Goal: Task Accomplishment & Management: Manage account settings

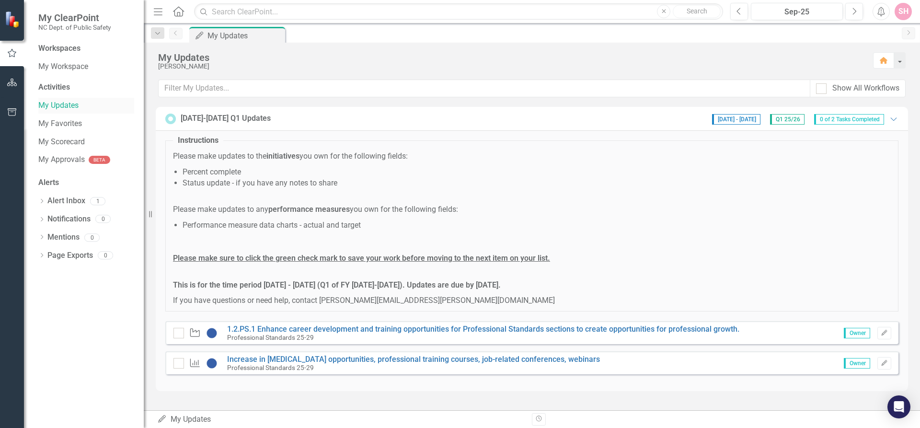
click at [56, 106] on link "My Updates" at bounding box center [86, 105] width 96 height 11
click at [884, 334] on icon "Edit" at bounding box center [884, 333] width 7 height 6
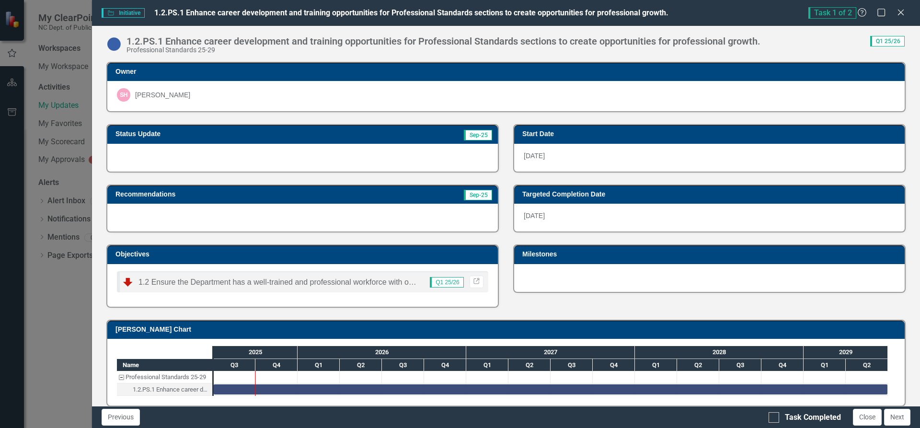
drag, startPoint x: 219, startPoint y: 269, endPoint x: 62, endPoint y: 299, distance: 160.6
click at [62, 299] on div "Initiative Initiative 1.2.PS.1 Enhance career development and training opportun…" at bounding box center [460, 214] width 920 height 428
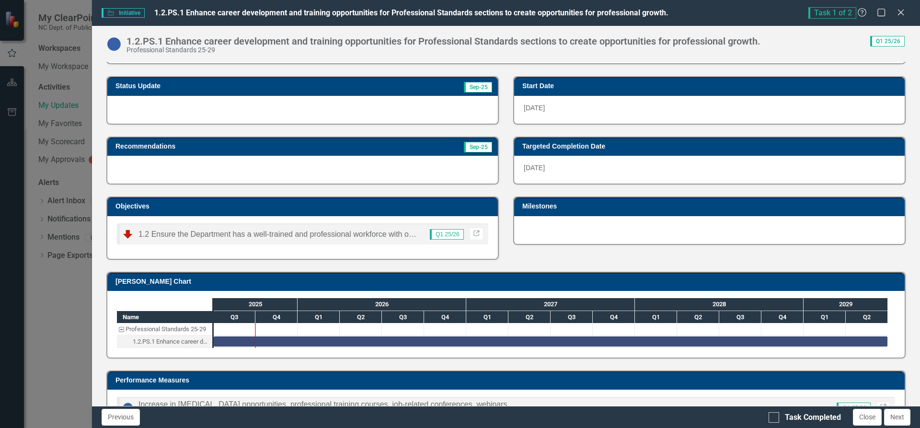
scroll to position [85, 0]
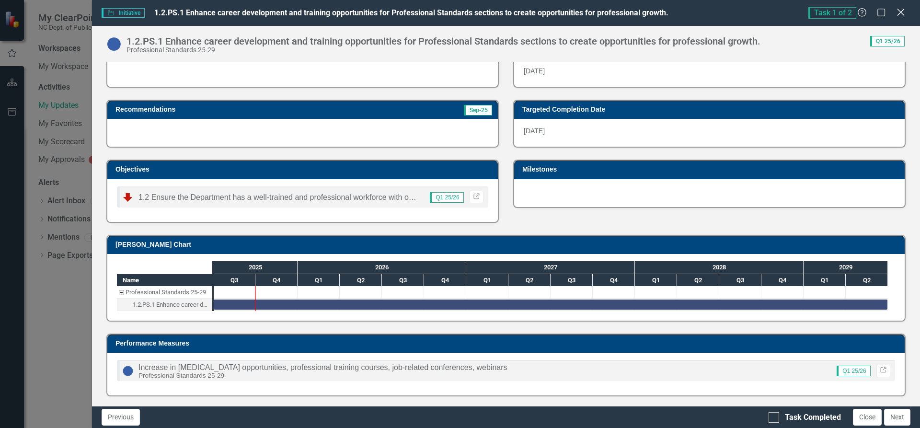
click at [901, 12] on icon at bounding box center [900, 12] width 7 height 7
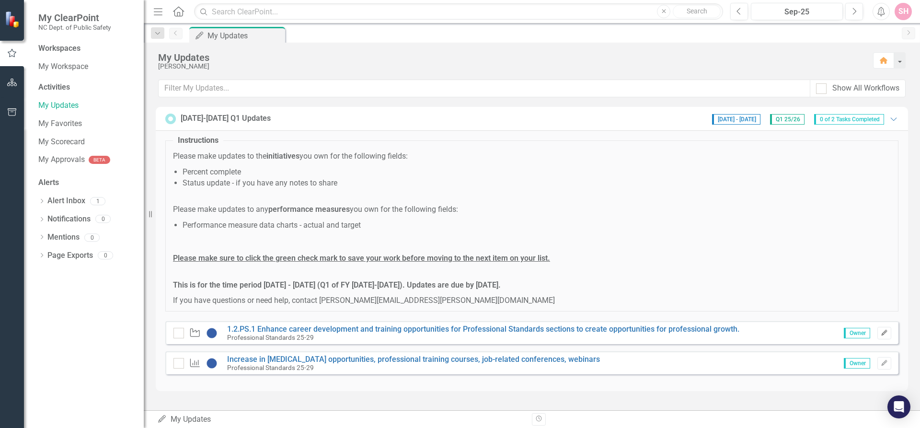
click at [883, 334] on icon "button" at bounding box center [884, 333] width 6 height 6
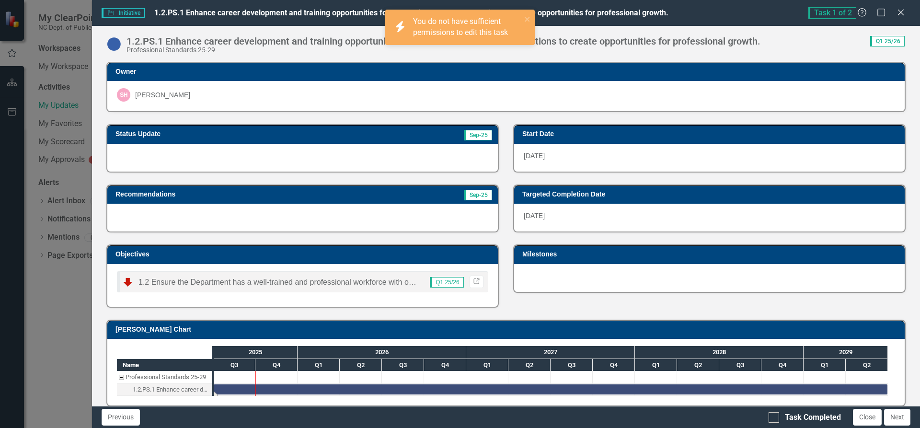
drag, startPoint x: 256, startPoint y: 384, endPoint x: 266, endPoint y: 386, distance: 10.2
click at [266, 386] on div "Task: Start date: 2025-07-01 End date: 2029-06-30" at bounding box center [551, 389] width 674 height 10
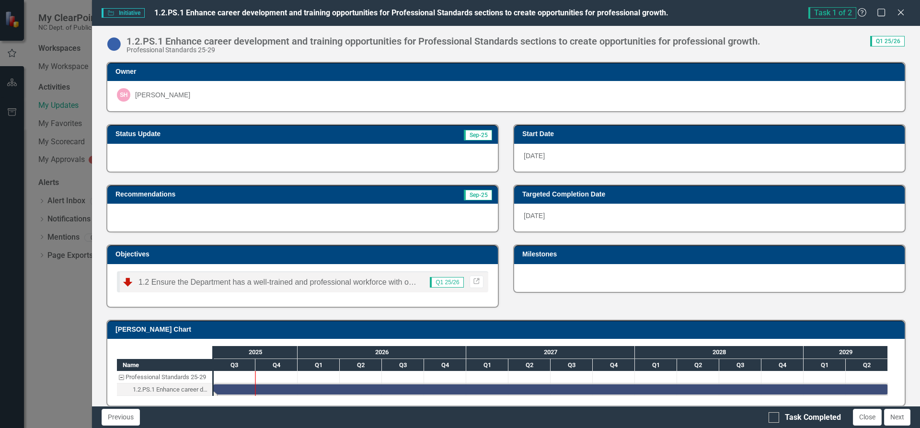
click at [143, 387] on div "1.2.PS.1 Enhance career development and training opportunities for Professional…" at bounding box center [171, 389] width 77 height 12
click at [119, 376] on div "Professional Standards 25-29" at bounding box center [121, 377] width 9 height 12
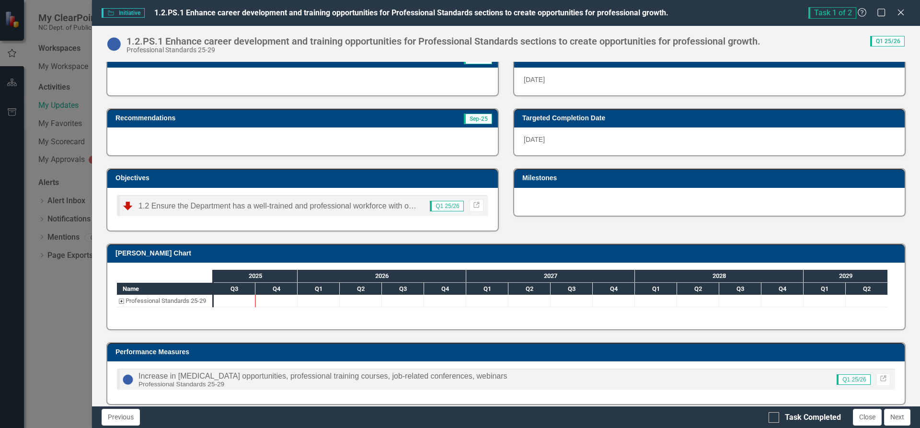
scroll to position [85, 0]
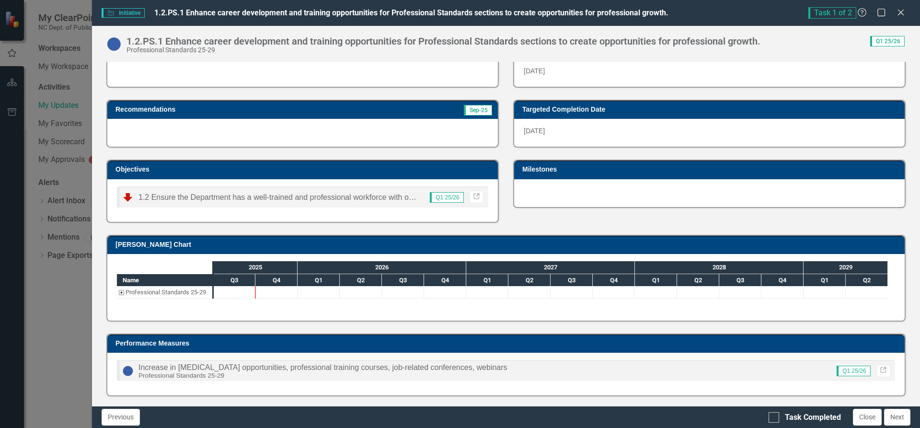
click at [122, 294] on div "Professional Standards 25-29" at bounding box center [121, 292] width 9 height 12
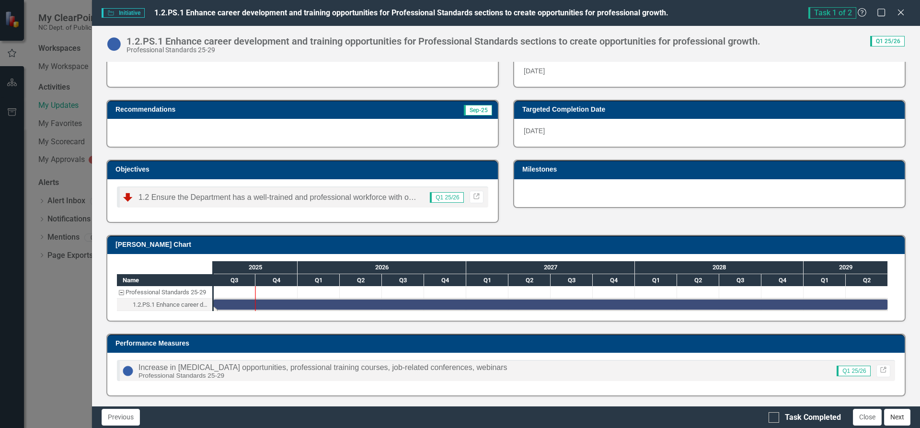
click at [899, 414] on button "Next" at bounding box center [897, 417] width 26 height 17
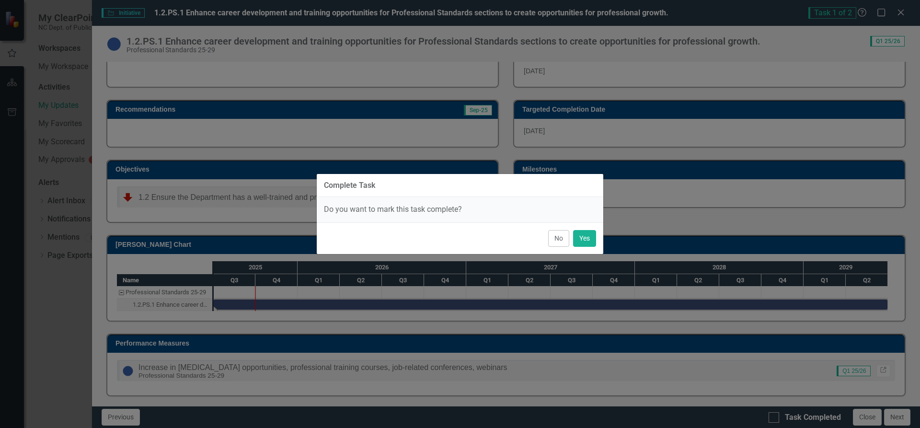
click at [558, 239] on button "No" at bounding box center [558, 238] width 21 height 17
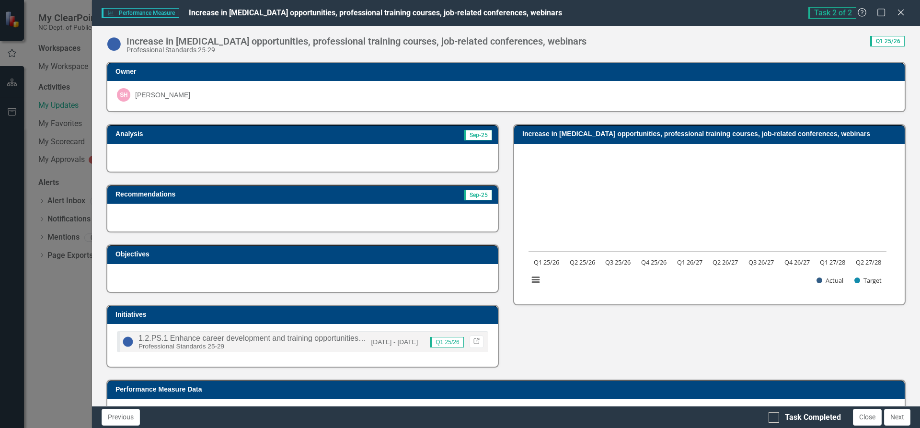
click at [475, 136] on span "Sep-25" at bounding box center [478, 135] width 28 height 11
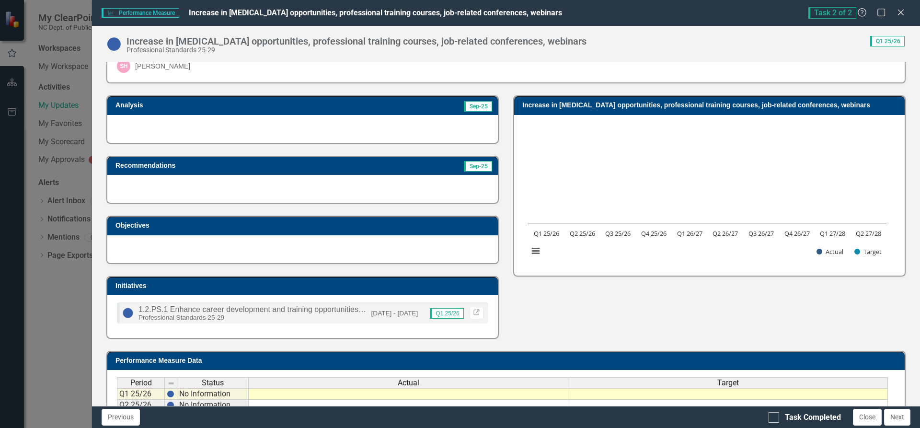
scroll to position [0, 0]
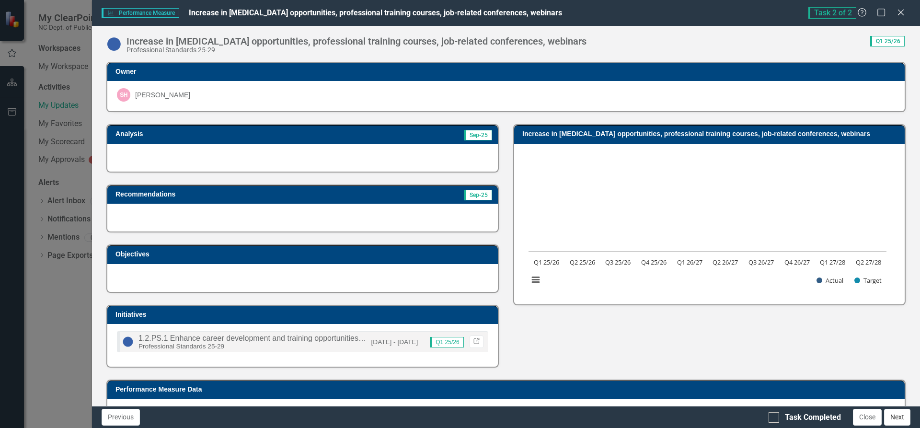
click at [899, 414] on button "Next" at bounding box center [897, 417] width 26 height 17
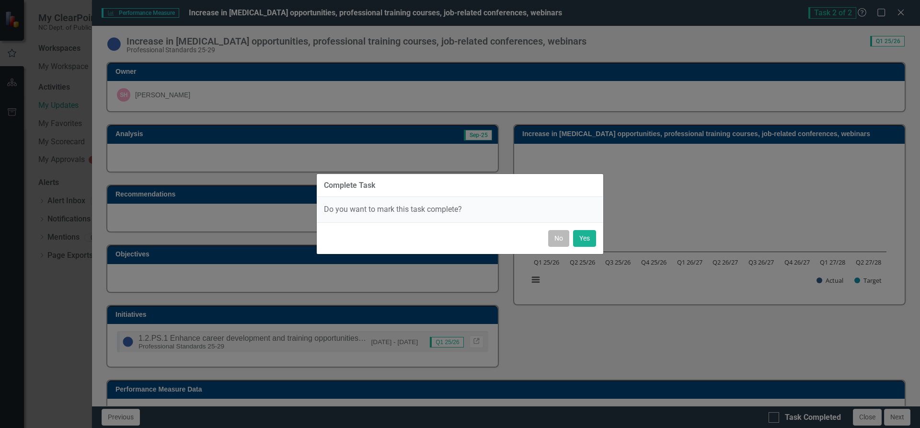
click at [551, 236] on button "No" at bounding box center [558, 238] width 21 height 17
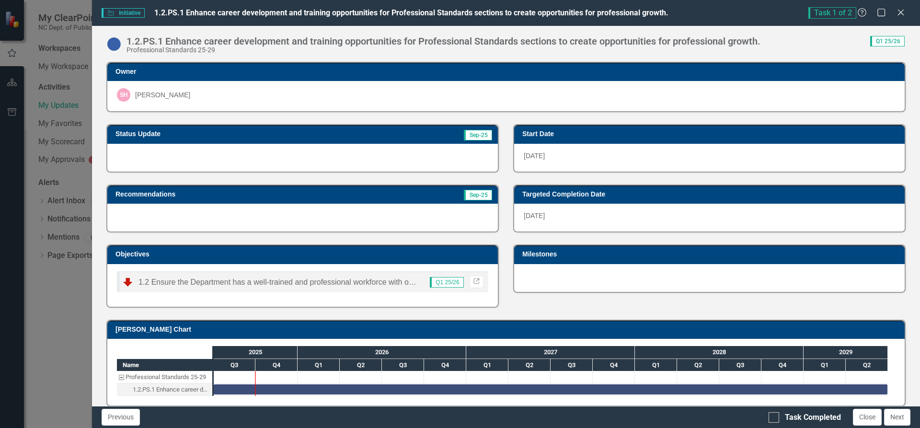
click at [249, 135] on h3 "Status Update" at bounding box center [229, 133] width 229 height 7
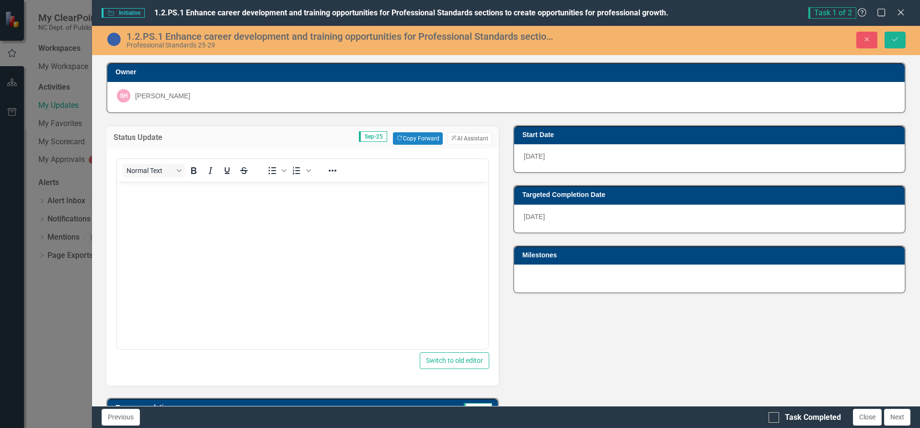
click at [135, 134] on h3 "Status Update" at bounding box center [165, 137] width 102 height 9
drag, startPoint x: 899, startPoint y: 399, endPoint x: 869, endPoint y: 413, distance: 32.8
drag, startPoint x: 869, startPoint y: 413, endPoint x: 607, endPoint y: 365, distance: 266.4
click at [607, 365] on div "Status Update Sep-25 Copy Forward Copy Forward ClearPoint AI AI Assistant Norma…" at bounding box center [506, 317] width 814 height 408
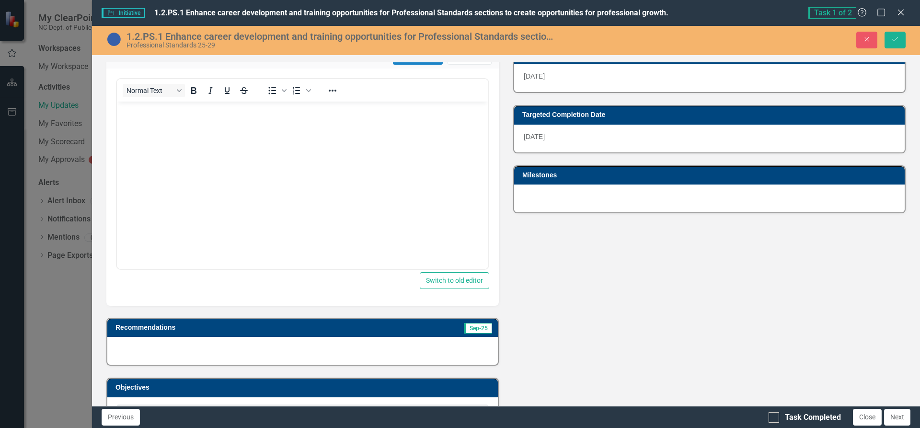
scroll to position [96, 0]
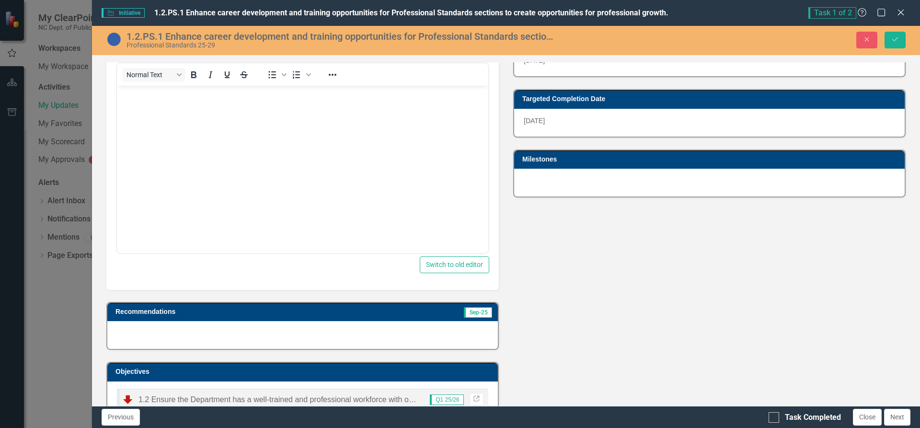
click at [624, 334] on div "Status Update Sep-25 Copy Forward Copy Forward ClearPoint AI AI Assistant Norma…" at bounding box center [506, 221] width 814 height 408
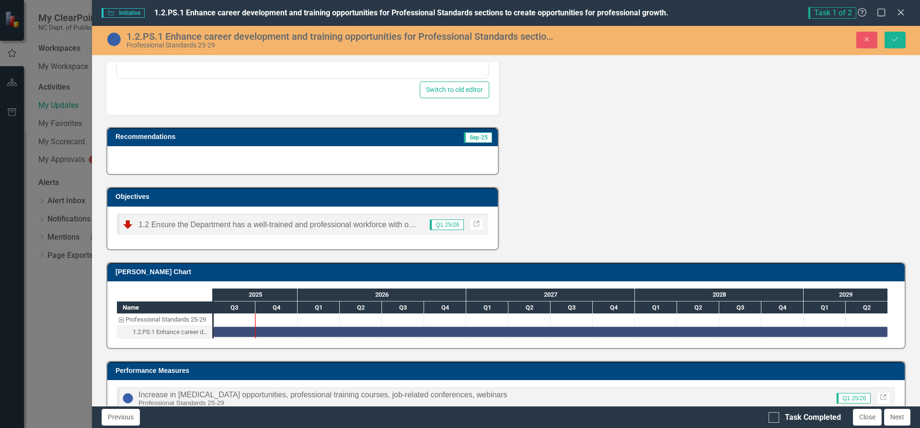
scroll to position [288, 0]
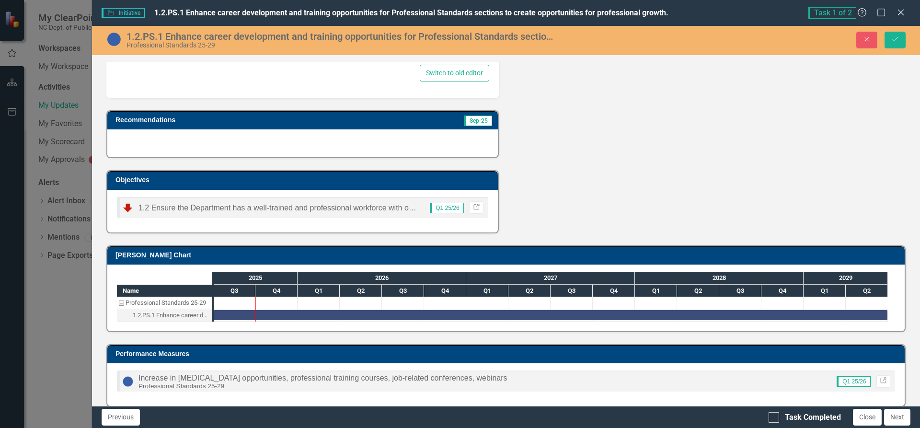
click at [337, 207] on span "1.2 Ensure the Department has a well-trained and professional workforce with op…" at bounding box center [311, 208] width 346 height 8
drag, startPoint x: 255, startPoint y: 296, endPoint x: 293, endPoint y: 304, distance: 39.1
click at [293, 304] on div "2025 2026 2027 2028 2029 Q3 Q4 Q1 Q2 Q3 Q4 Q1 Q2 Q3 Q4 Q1 Q2 Q3 Q4 Q1 Q2" at bounding box center [551, 297] width 674 height 50
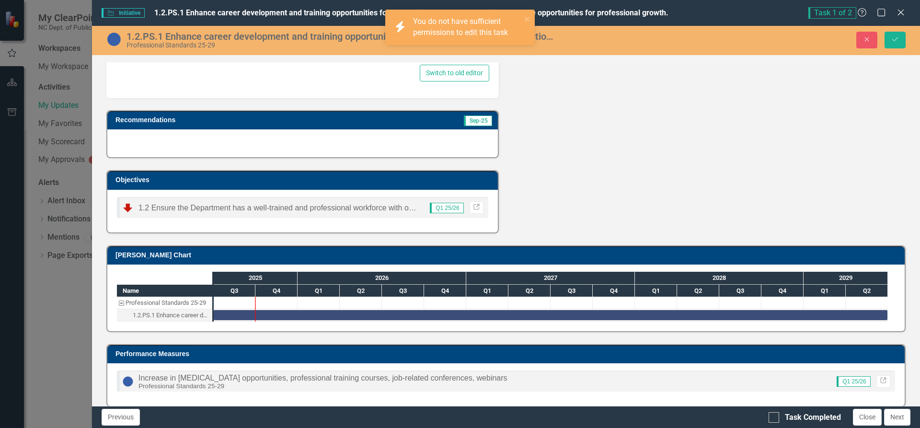
drag, startPoint x: 254, startPoint y: 319, endPoint x: 287, endPoint y: 325, distance: 33.6
click at [287, 325] on div "Name Professional Standards 25-29 1.2.PS.1 Enhance career development and train…" at bounding box center [505, 298] width 797 height 67
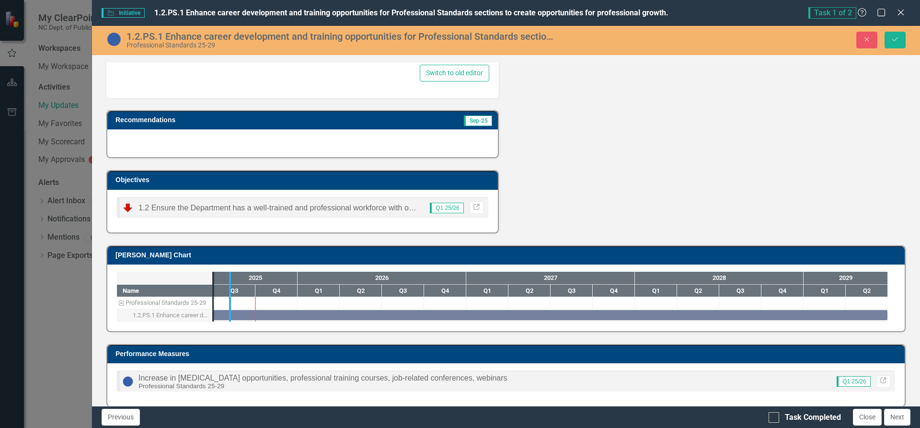
drag, startPoint x: 217, startPoint y: 307, endPoint x: 233, endPoint y: 308, distance: 16.8
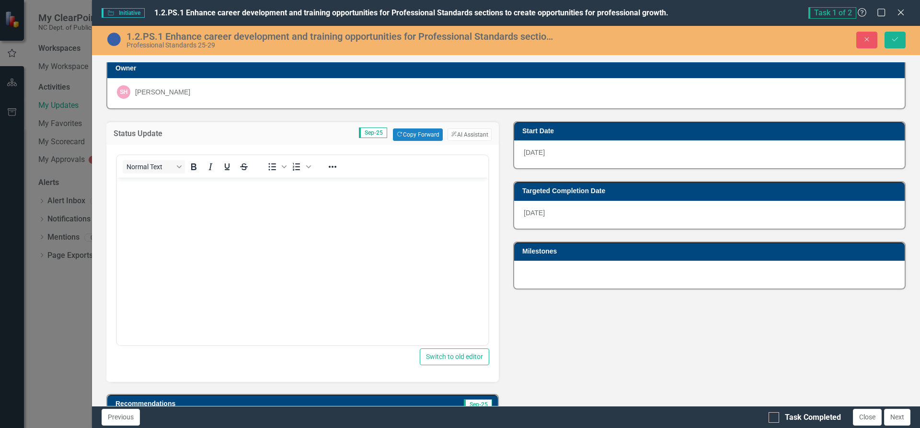
scroll to position [0, 0]
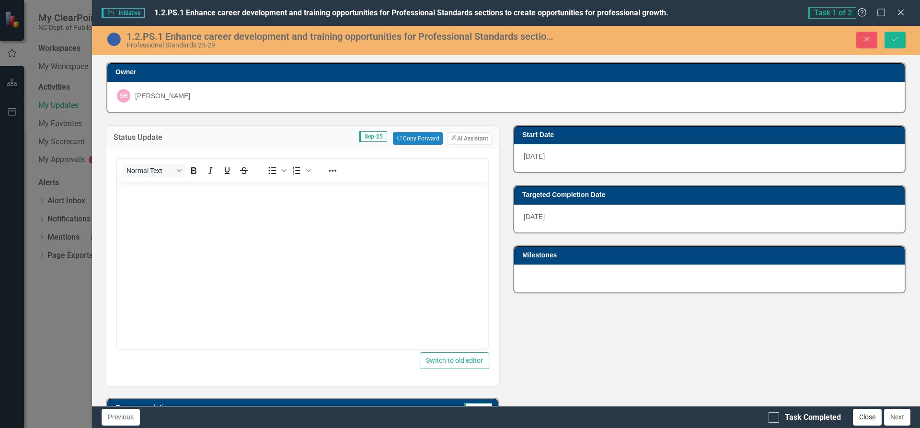
click at [872, 418] on button "Close" at bounding box center [867, 417] width 29 height 17
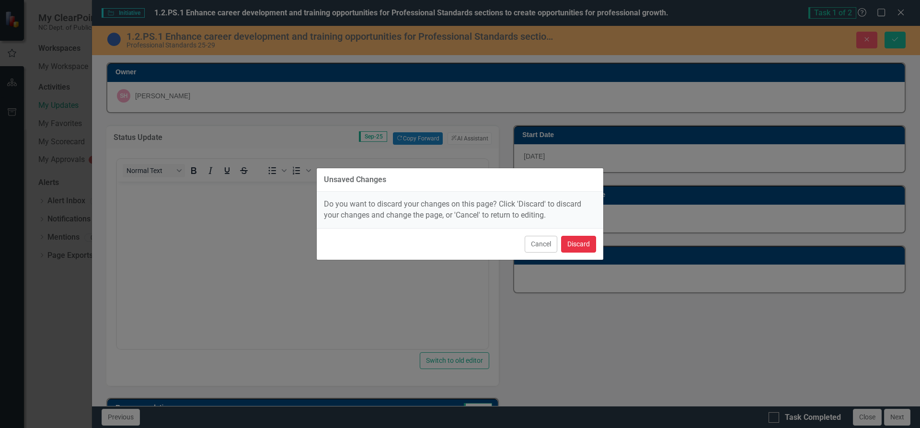
click at [573, 247] on button "Discard" at bounding box center [578, 244] width 35 height 17
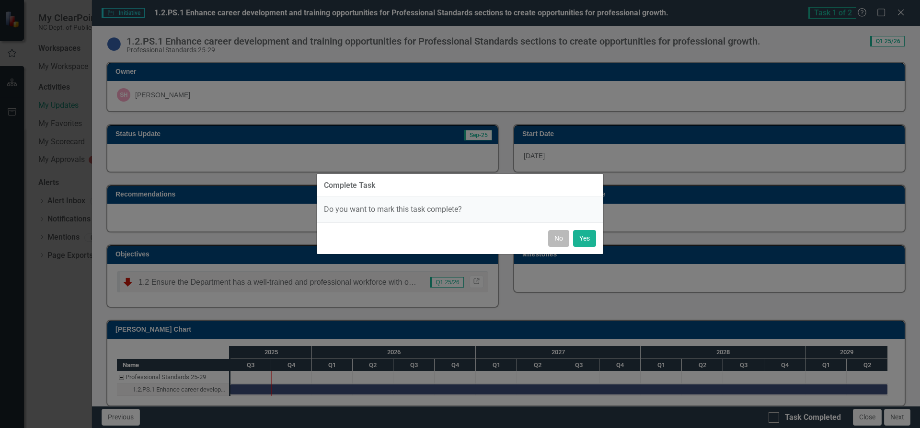
click at [551, 240] on button "No" at bounding box center [558, 238] width 21 height 17
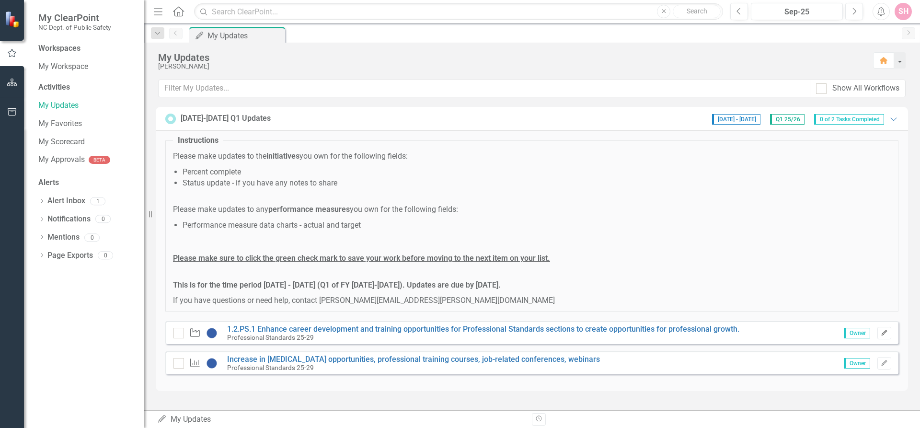
click at [884, 334] on icon "button" at bounding box center [884, 333] width 6 height 6
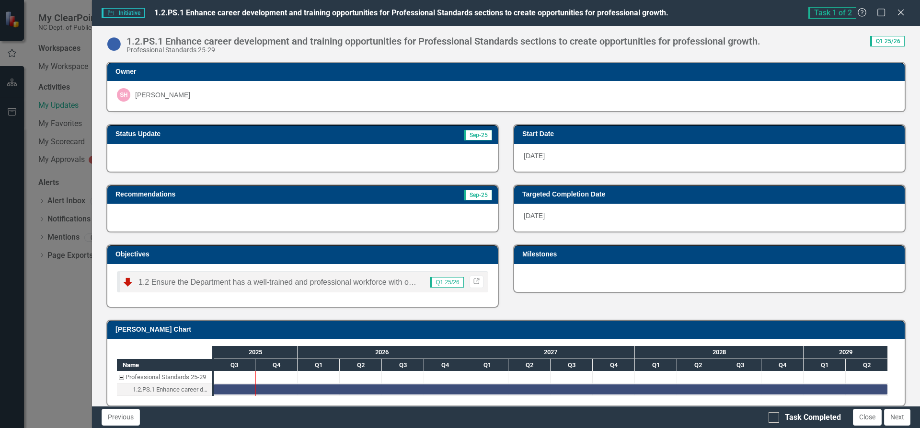
click at [884, 41] on span "Q1 25/26" at bounding box center [887, 41] width 35 height 11
click at [127, 14] on span "Initiative Initiative" at bounding box center [123, 13] width 43 height 10
click at [531, 253] on h3 "Milestones" at bounding box center [711, 254] width 378 height 7
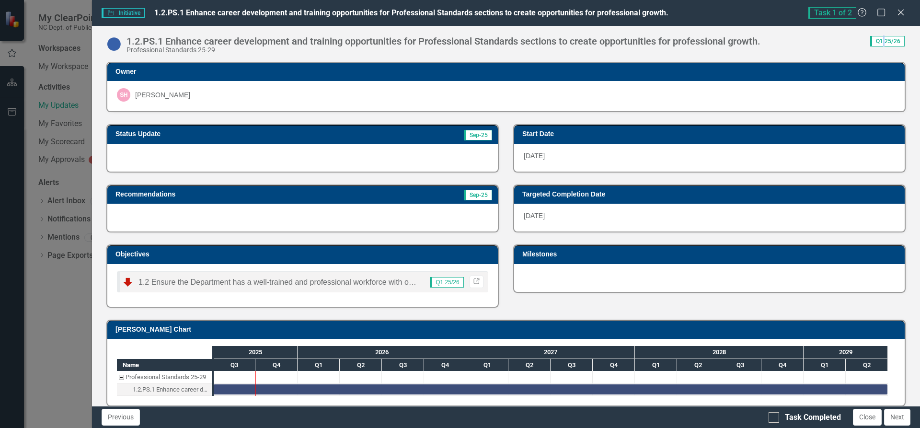
click at [531, 253] on h3 "Milestones" at bounding box center [711, 254] width 378 height 7
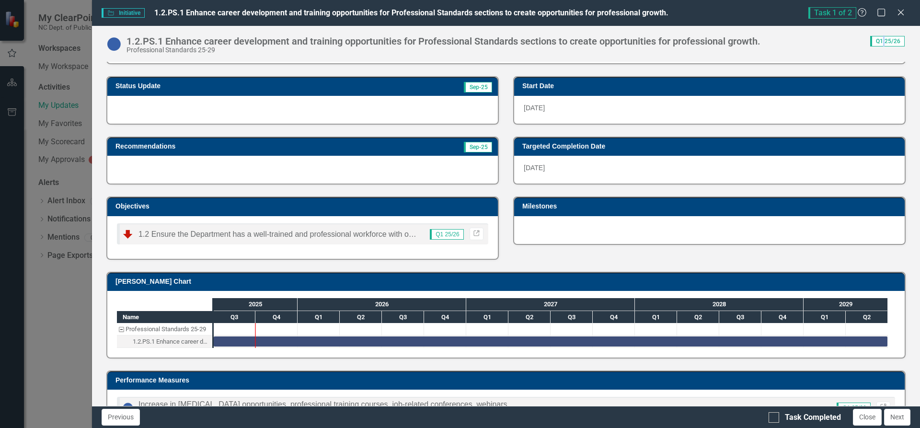
scroll to position [85, 0]
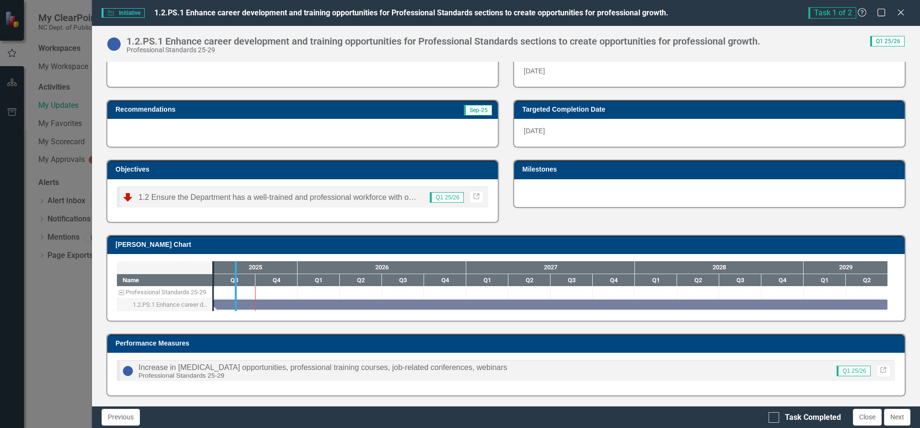
drag, startPoint x: 212, startPoint y: 301, endPoint x: 234, endPoint y: 305, distance: 22.8
drag, startPoint x: 238, startPoint y: 292, endPoint x: 322, endPoint y: 288, distance: 84.9
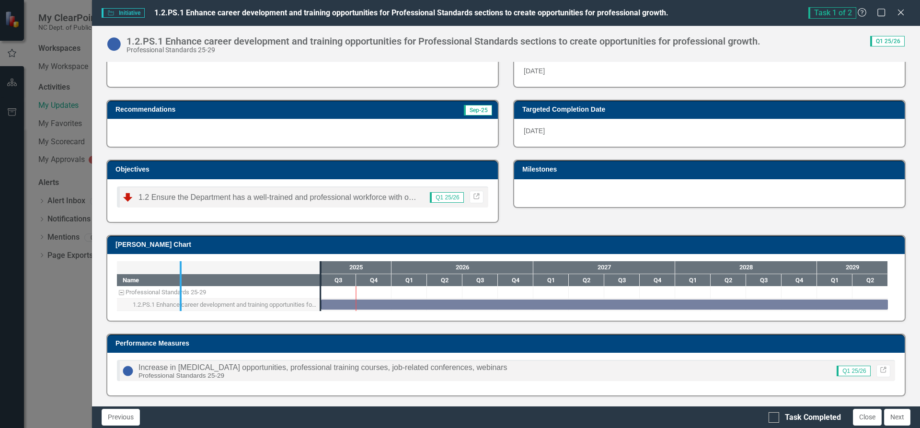
drag, startPoint x: 322, startPoint y: 288, endPoint x: 183, endPoint y: 279, distance: 140.2
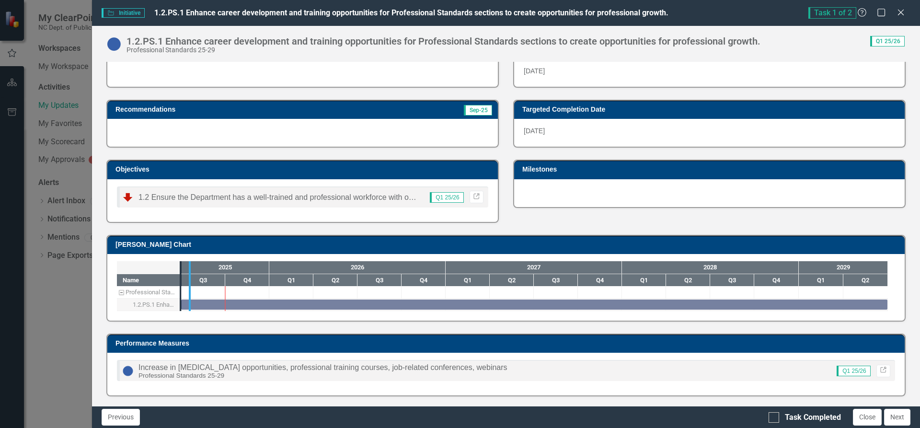
drag, startPoint x: 183, startPoint y: 279, endPoint x: 192, endPoint y: 278, distance: 9.1
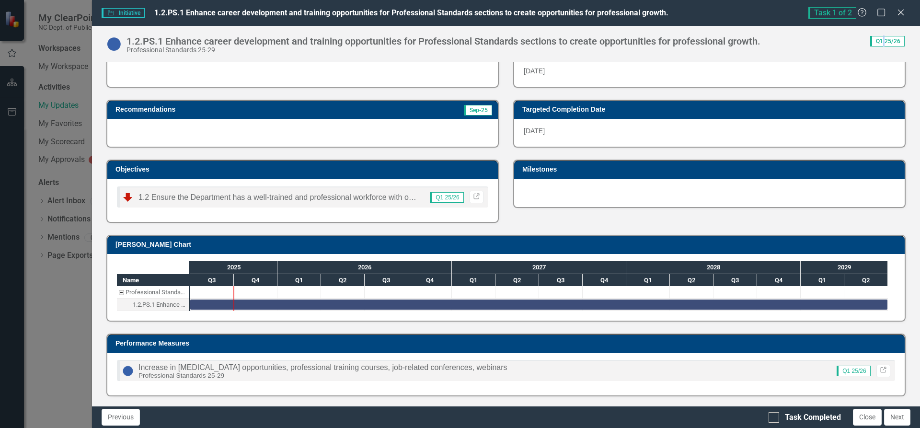
click at [847, 371] on span "Q1 25/26" at bounding box center [854, 371] width 34 height 11
click at [898, 417] on button "Next" at bounding box center [897, 417] width 26 height 17
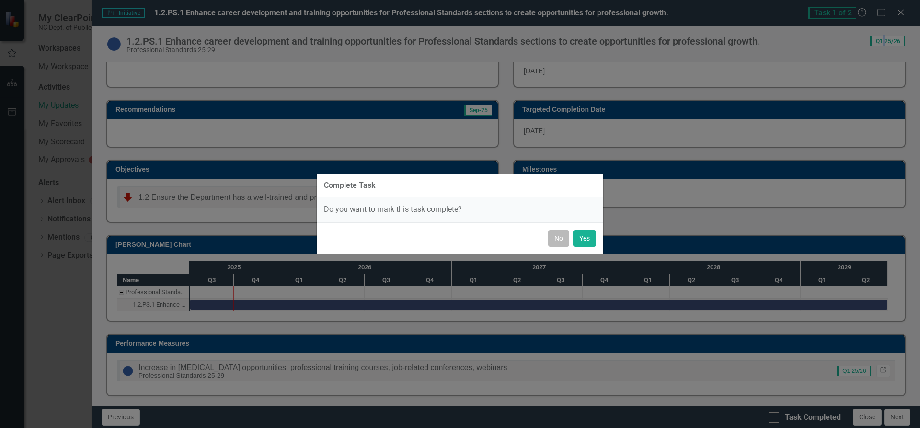
click at [560, 241] on button "No" at bounding box center [558, 238] width 21 height 17
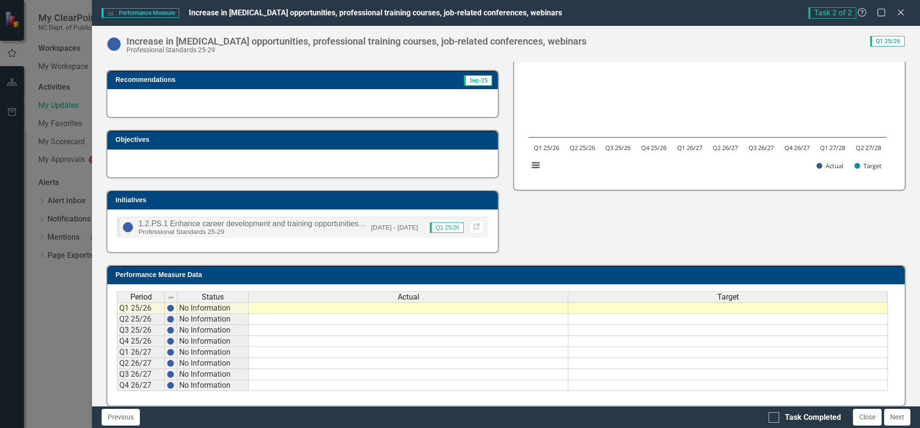
scroll to position [125, 0]
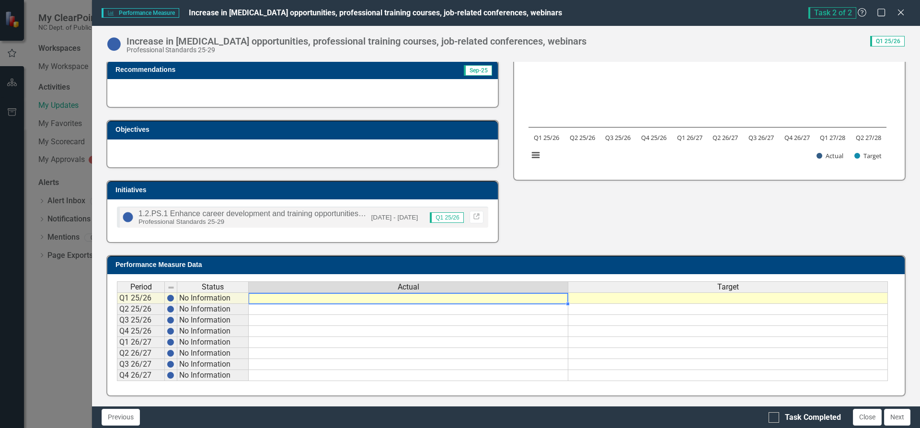
click at [393, 296] on td at bounding box center [409, 298] width 320 height 12
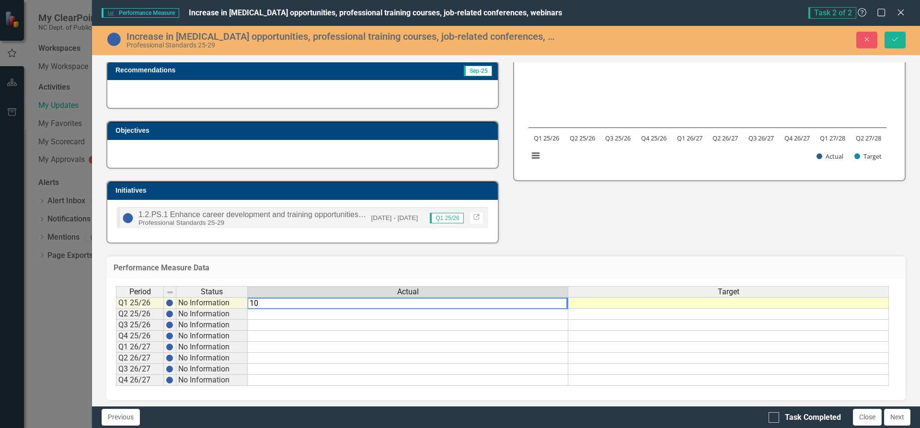
type textarea "10"
click at [679, 302] on td at bounding box center [728, 303] width 321 height 12
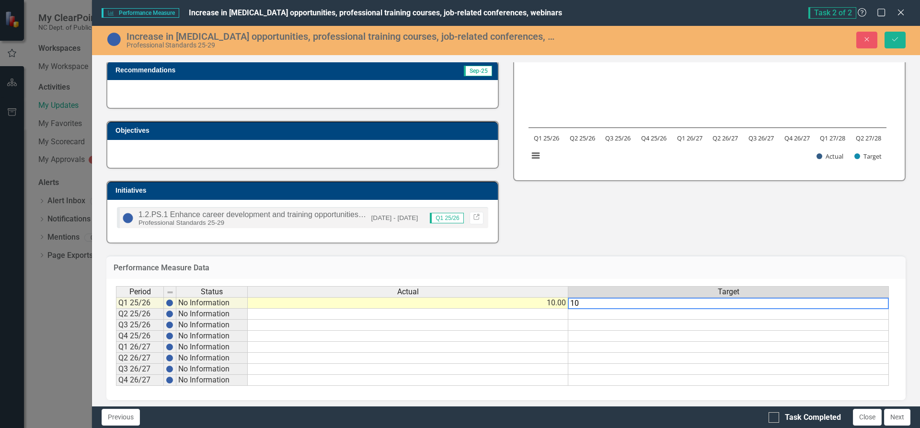
type textarea "10"
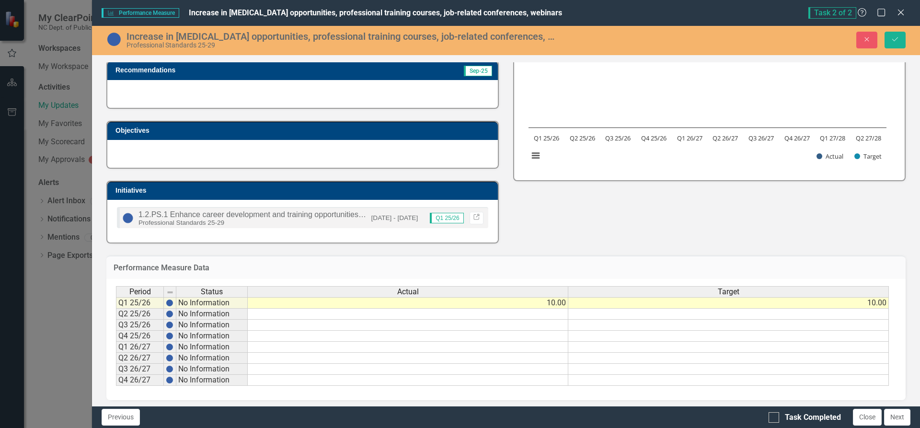
click at [654, 387] on div "Period Status Actual Target Q1 25/26 No Information 10.00 10.00 Q2 25/26 No Inf…" at bounding box center [505, 339] width 799 height 121
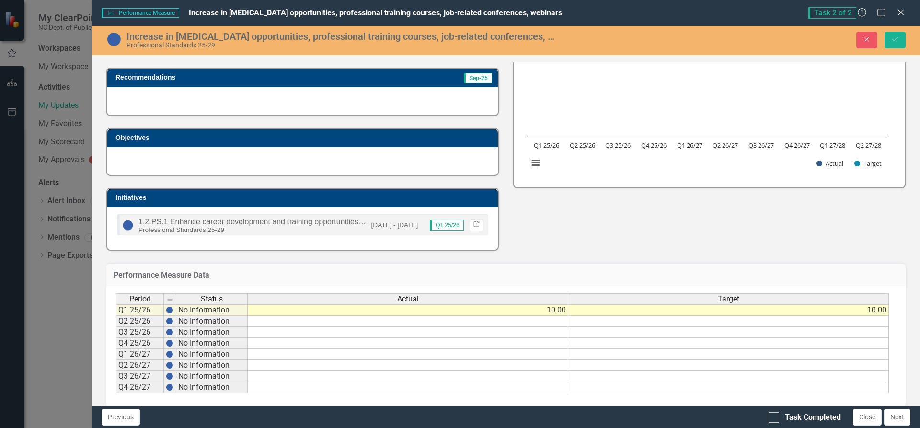
scroll to position [128, 0]
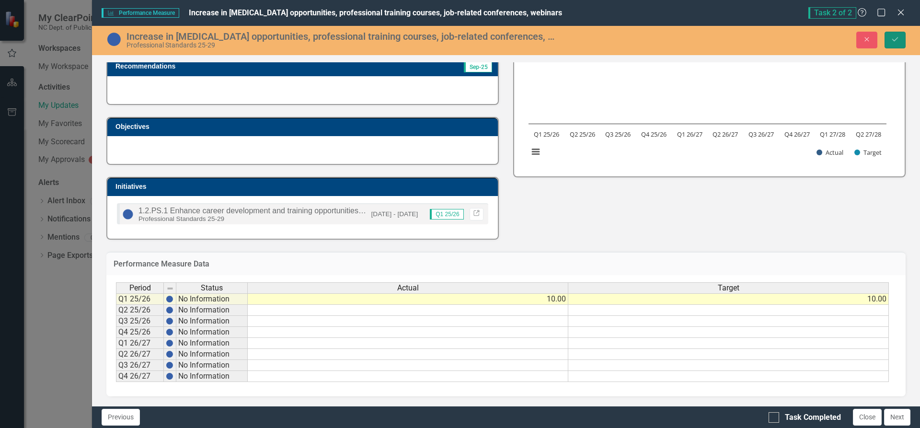
click at [890, 36] on button "Save" at bounding box center [895, 40] width 21 height 17
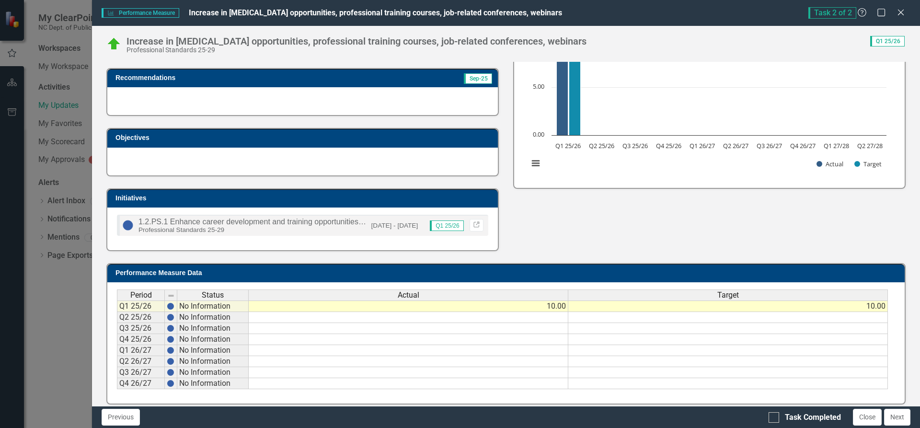
scroll to position [125, 0]
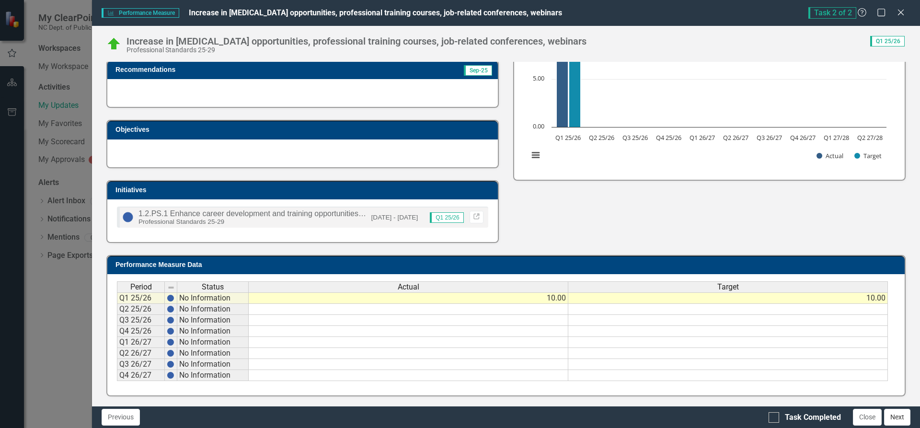
click at [894, 417] on button "Next" at bounding box center [897, 417] width 26 height 17
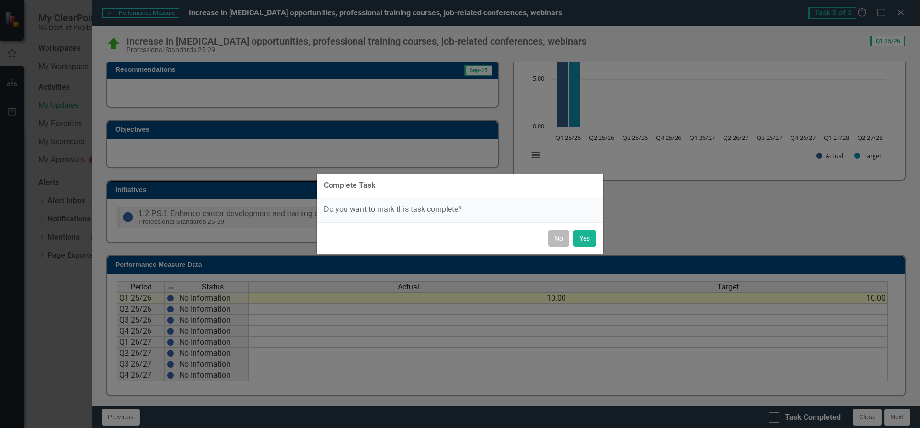
click at [557, 234] on button "No" at bounding box center [558, 238] width 21 height 17
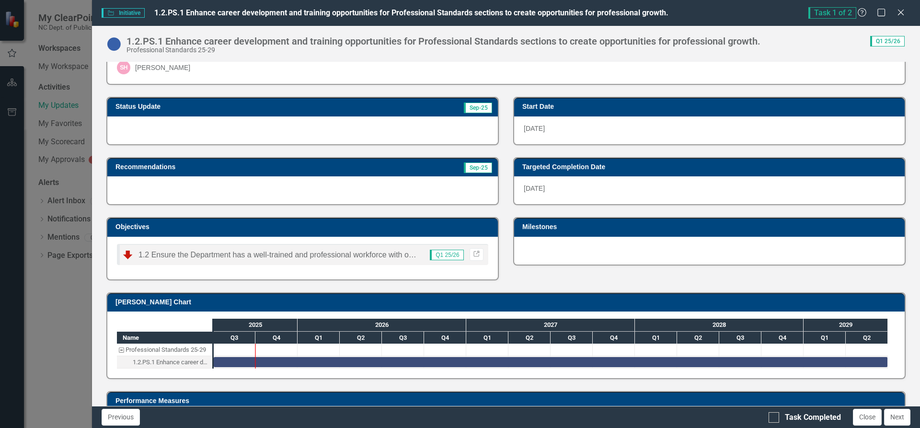
scroll to position [0, 0]
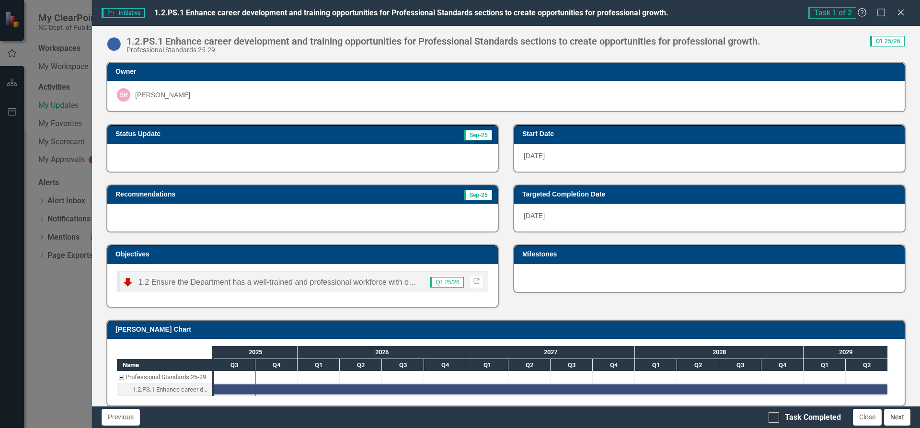
click at [902, 415] on button "Next" at bounding box center [897, 417] width 26 height 17
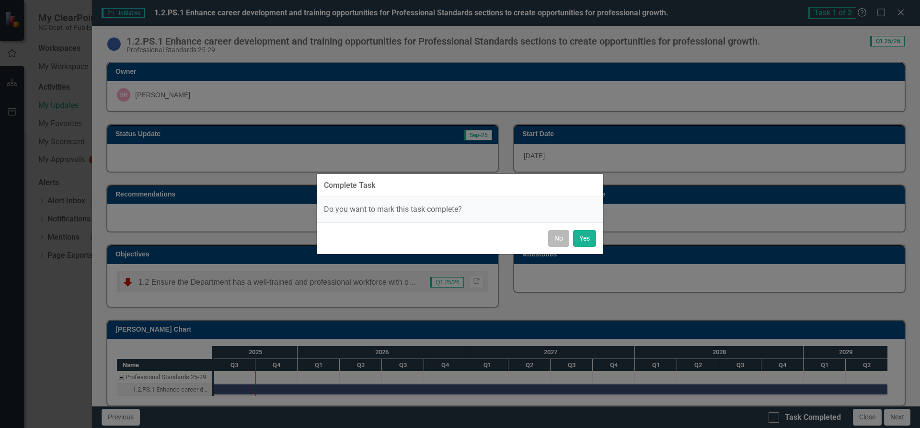
click at [555, 237] on button "No" at bounding box center [558, 238] width 21 height 17
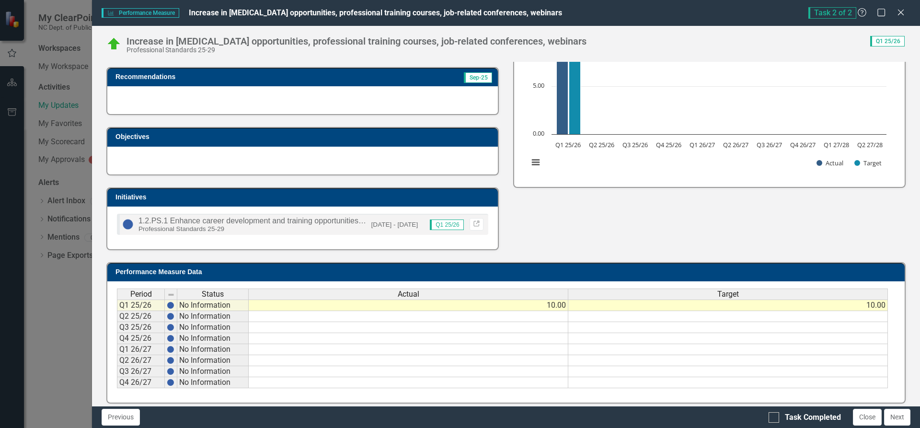
scroll to position [125, 0]
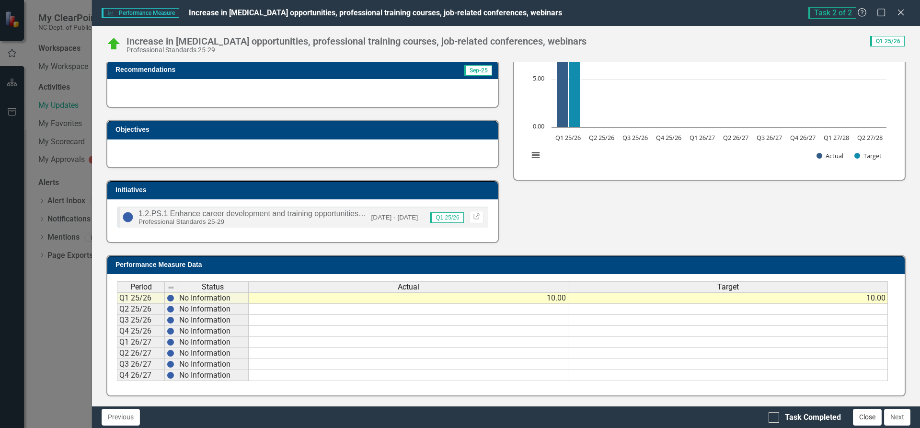
click at [863, 418] on button "Close" at bounding box center [867, 417] width 29 height 17
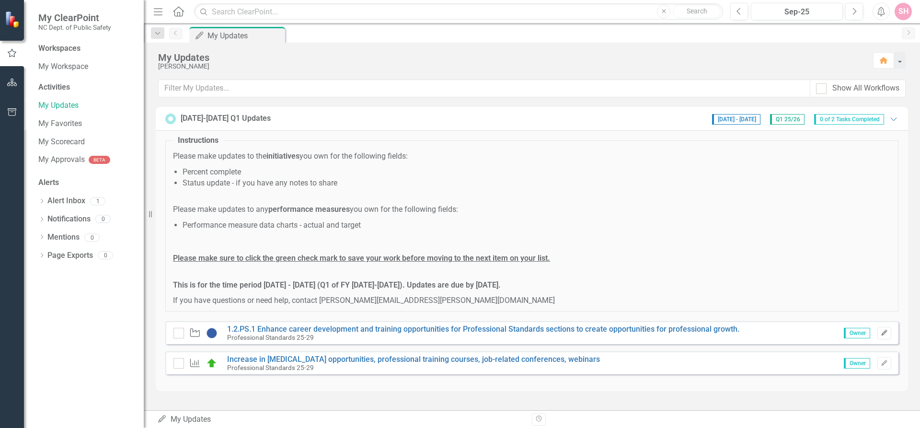
click at [882, 335] on icon "Edit" at bounding box center [884, 333] width 7 height 6
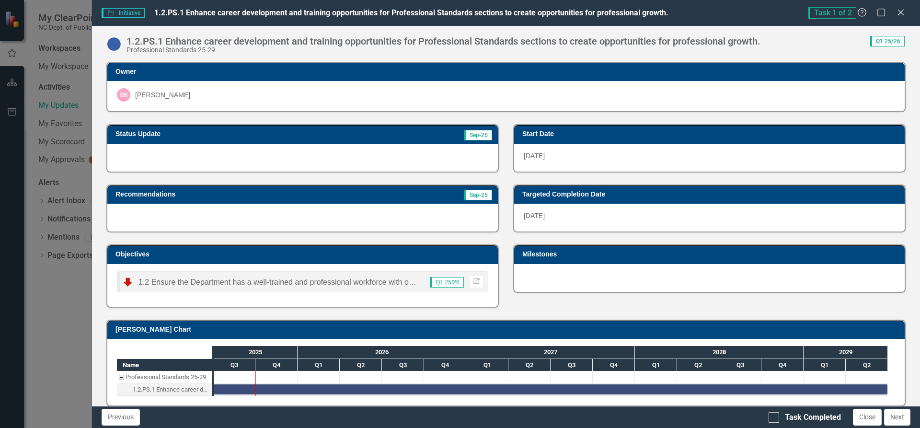
click at [442, 283] on span "Q1 25/26" at bounding box center [447, 282] width 34 height 11
click at [895, 420] on button "Next" at bounding box center [897, 417] width 26 height 17
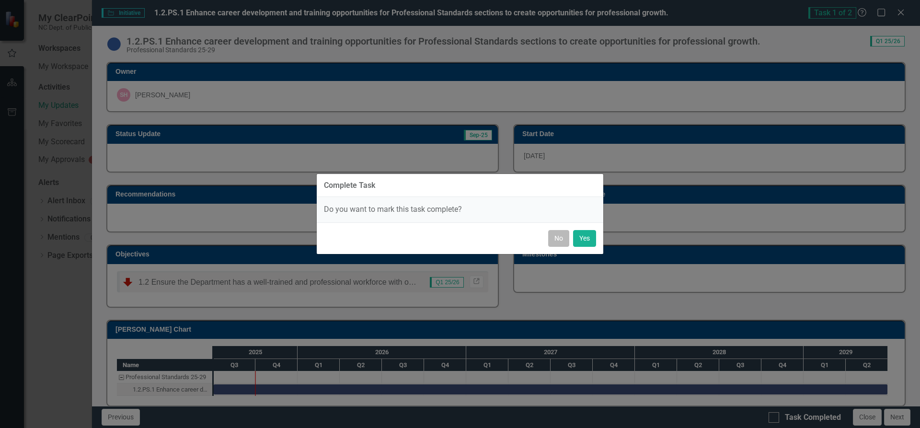
click at [557, 237] on button "No" at bounding box center [558, 238] width 21 height 17
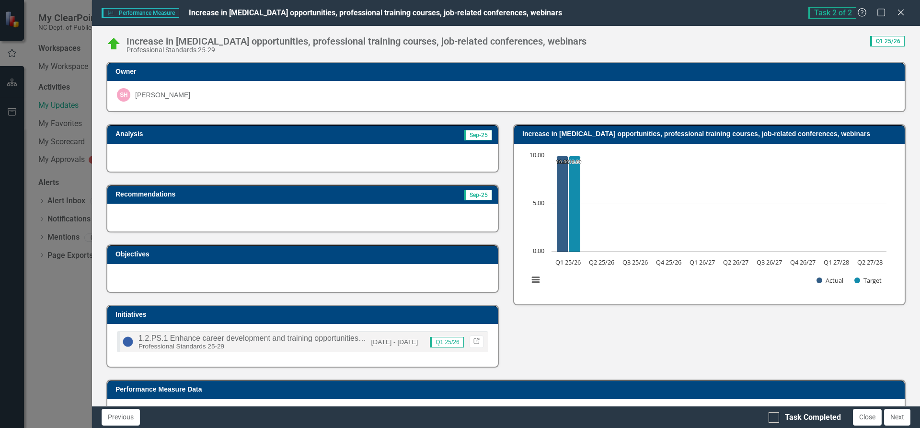
click at [293, 343] on div "1.2.PS.1 Enhance career development and training opportunities for Professional…" at bounding box center [252, 341] width 228 height 15
click at [870, 418] on button "Close" at bounding box center [867, 417] width 29 height 17
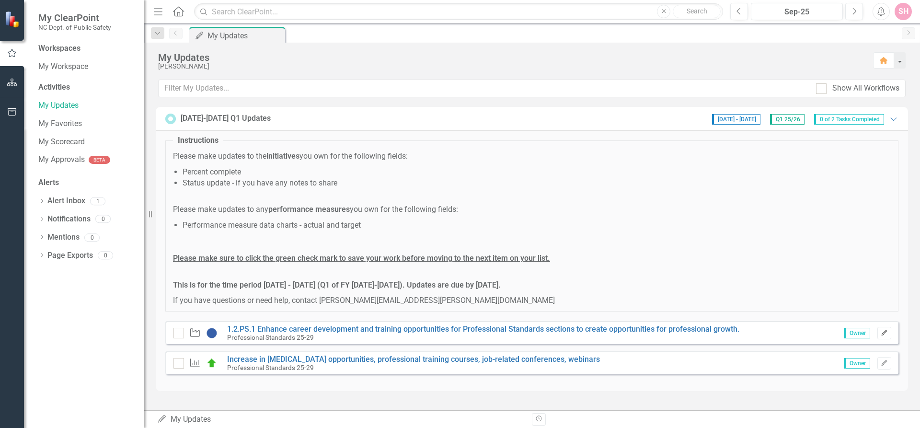
click at [881, 331] on icon "Edit" at bounding box center [884, 333] width 7 height 6
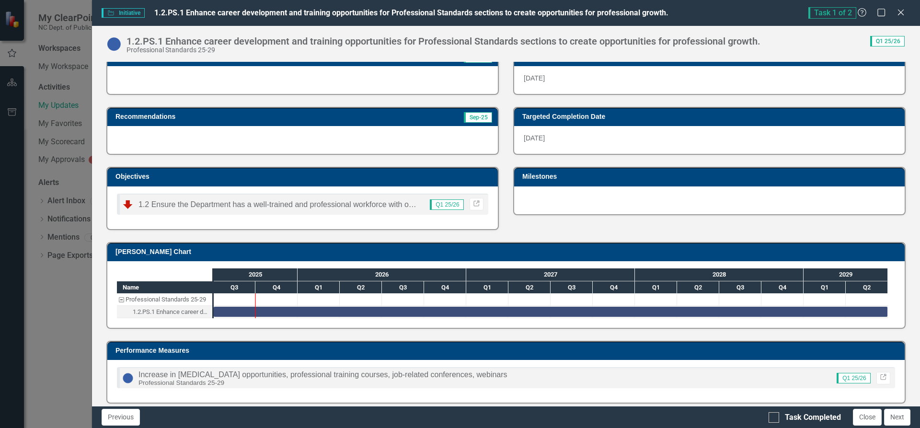
scroll to position [85, 0]
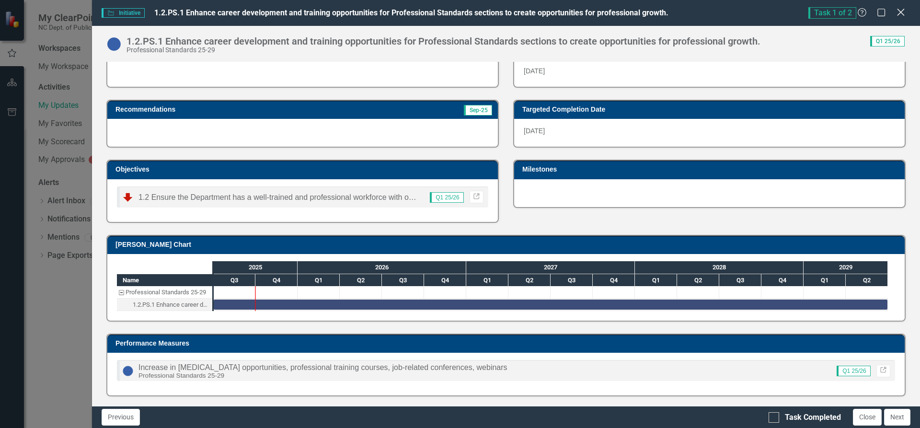
click at [898, 16] on icon "Close" at bounding box center [901, 12] width 12 height 9
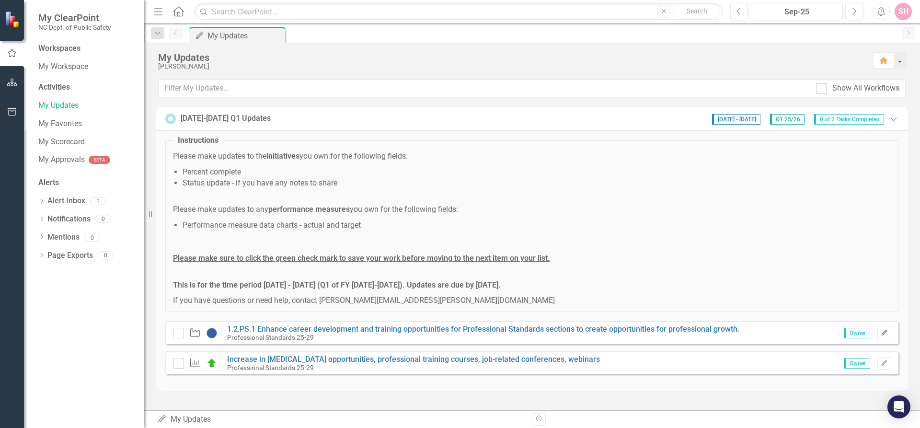
click at [884, 335] on icon "Edit" at bounding box center [884, 333] width 7 height 6
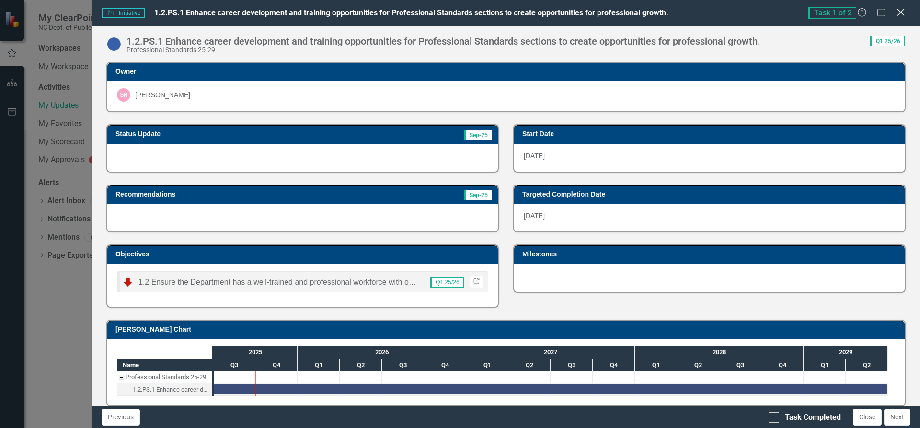
click at [905, 11] on icon "Close" at bounding box center [901, 12] width 12 height 9
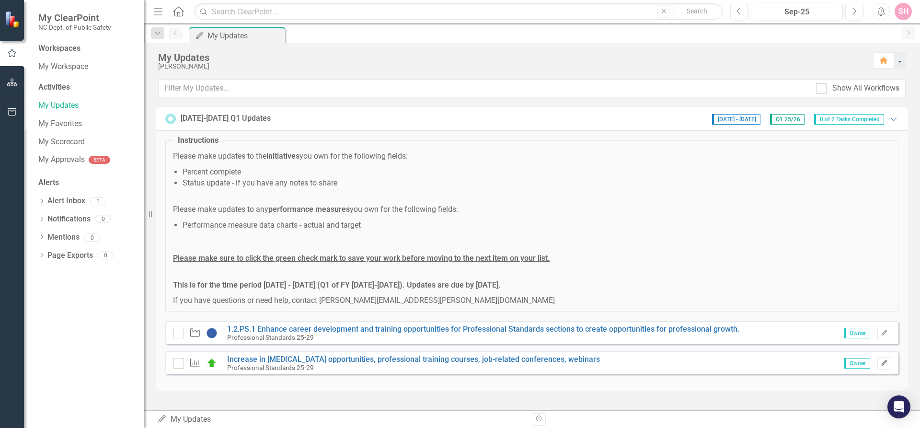
click at [889, 361] on button "Edit" at bounding box center [884, 363] width 14 height 12
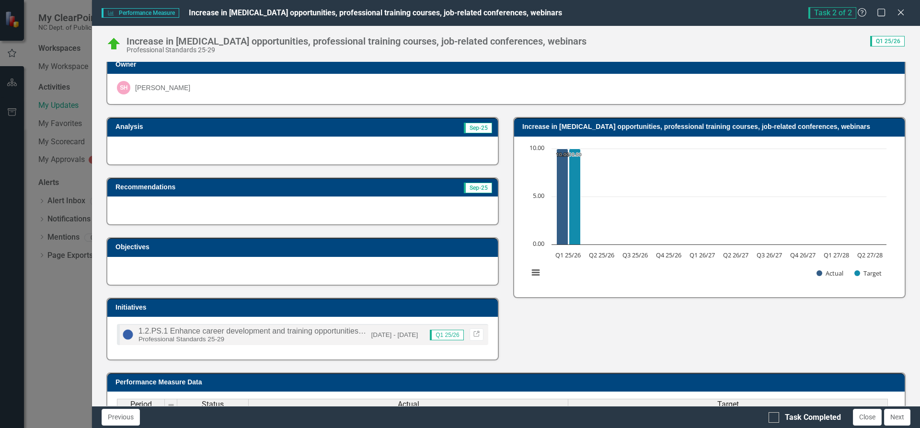
scroll to position [0, 0]
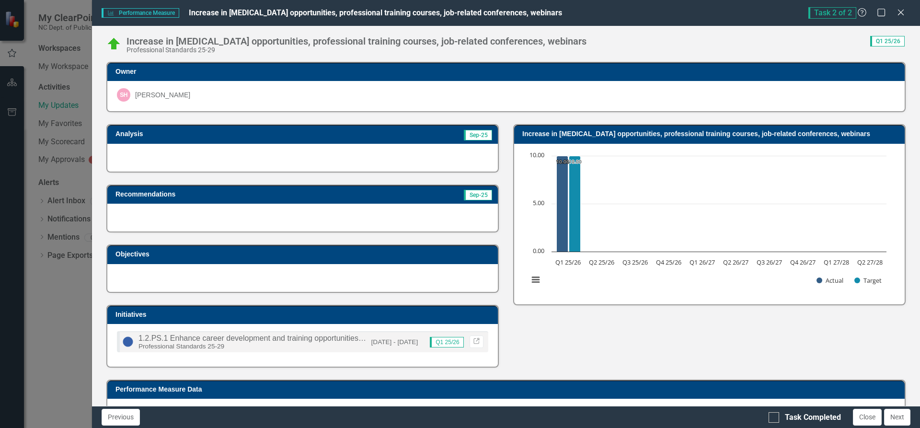
click at [896, 21] on div "Performance Measure Performance Measure Increase in [MEDICAL_DATA] opportunitie…" at bounding box center [506, 13] width 828 height 26
click at [902, 11] on icon "Close" at bounding box center [901, 12] width 12 height 9
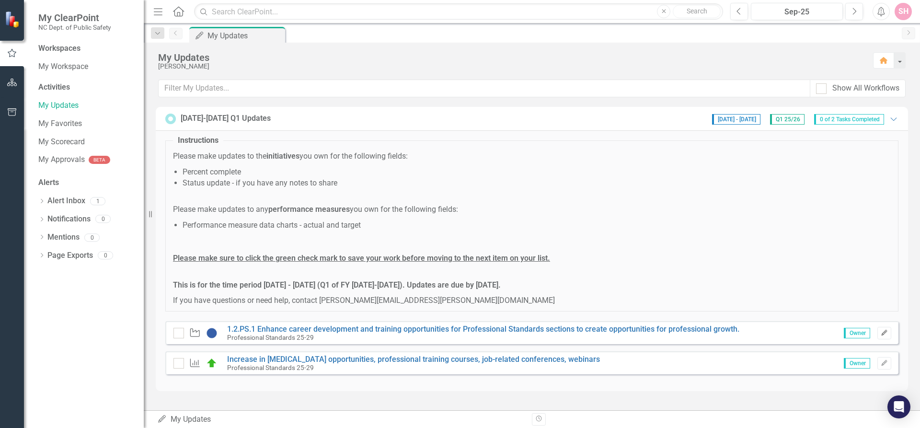
click at [887, 329] on button "Edit" at bounding box center [884, 333] width 14 height 12
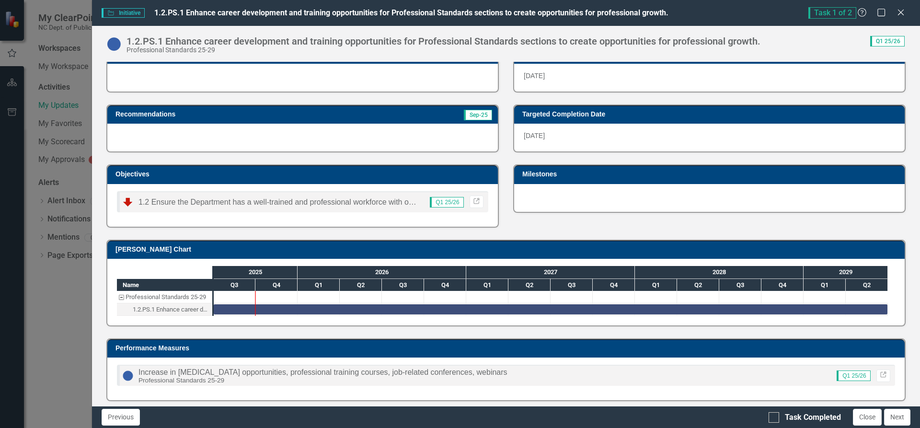
scroll to position [85, 0]
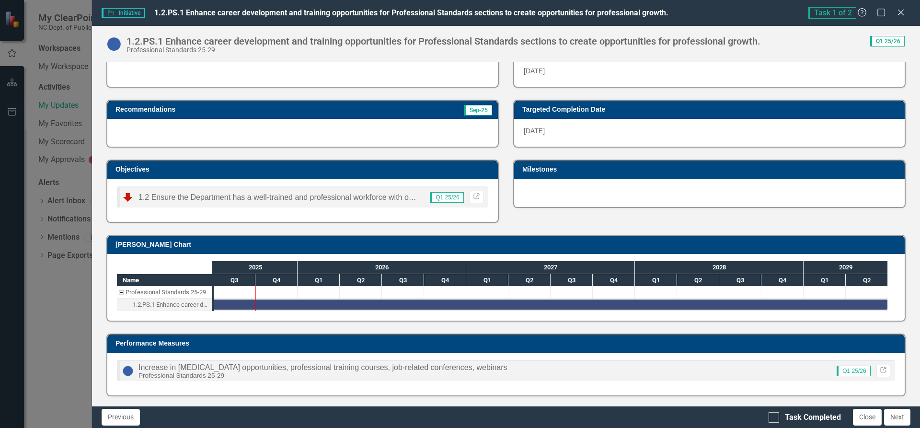
click at [899, 7] on div "Task 1 of 2 Help Maximize Close" at bounding box center [859, 13] width 102 height 12
click at [898, 15] on icon at bounding box center [900, 12] width 7 height 7
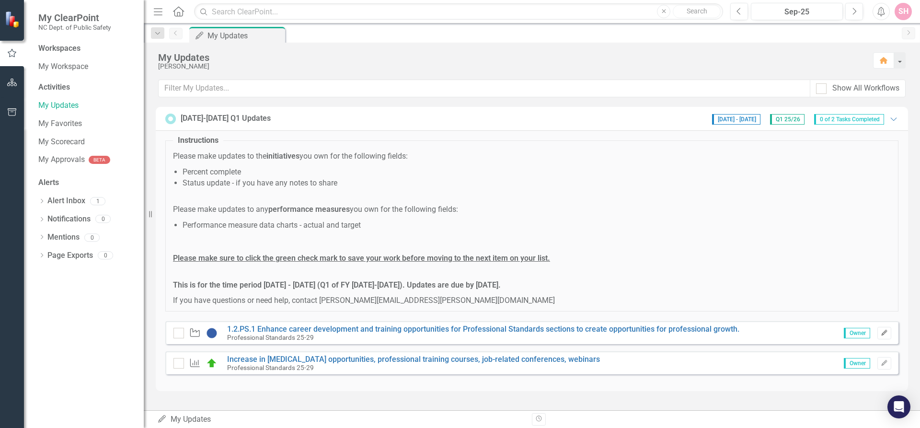
click at [889, 336] on button "Edit" at bounding box center [884, 333] width 14 height 12
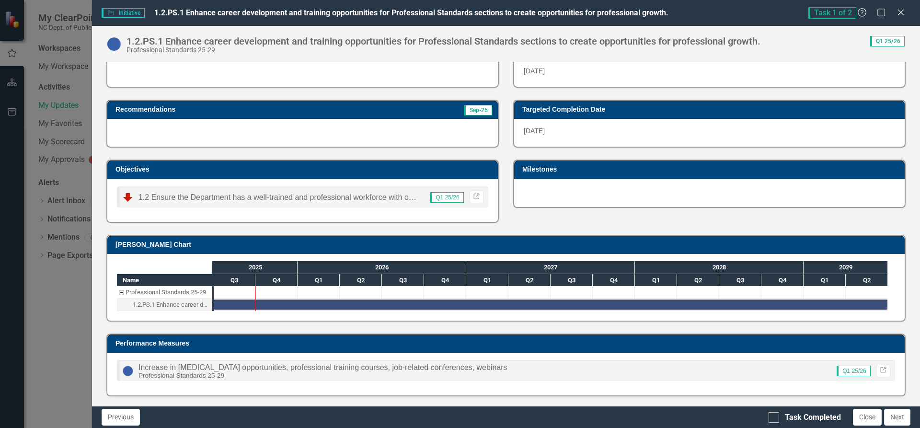
click at [896, 8] on div "Task 1 of 2 Help Maximize Close" at bounding box center [859, 13] width 102 height 12
click at [906, 13] on icon "Close" at bounding box center [901, 12] width 12 height 9
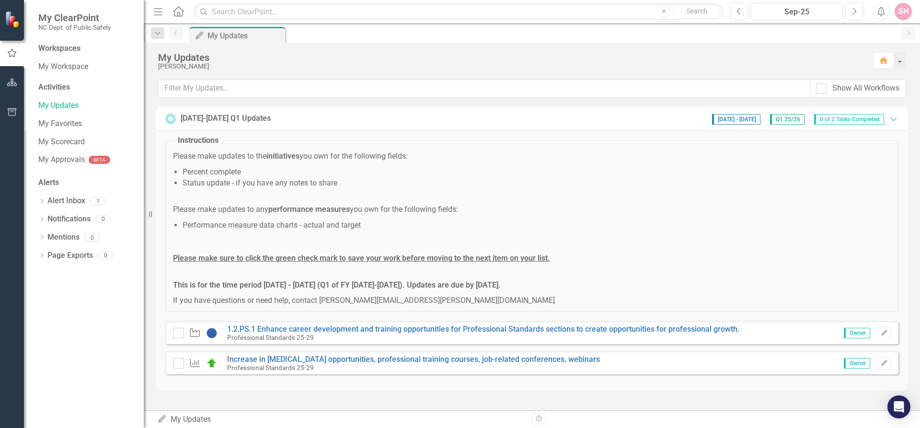
click at [900, 14] on div "SH" at bounding box center [903, 11] width 17 height 17
click at [863, 28] on link "User Edit Profile" at bounding box center [874, 30] width 76 height 18
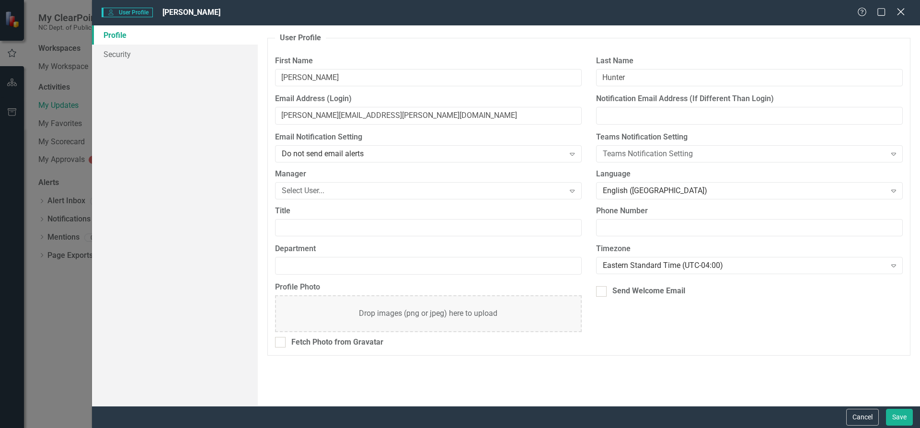
click at [898, 12] on icon "Close" at bounding box center [901, 11] width 12 height 9
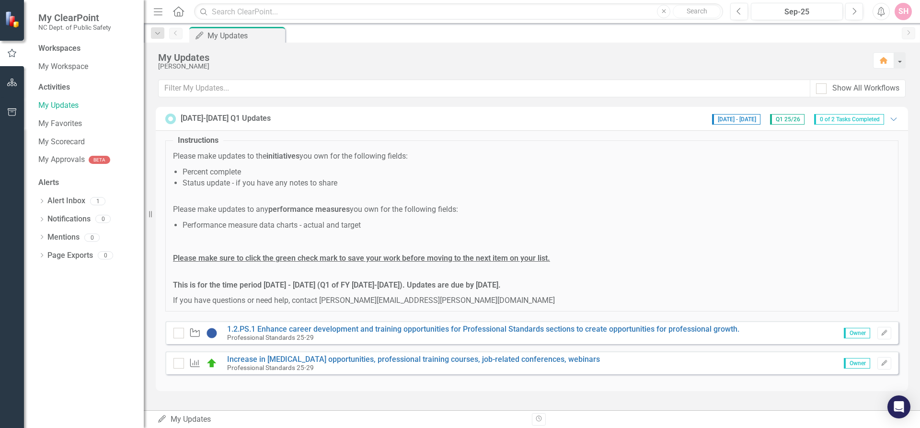
click at [898, 13] on div "SH" at bounding box center [903, 11] width 17 height 17
click at [852, 119] on link "Logout Log Out" at bounding box center [874, 121] width 76 height 18
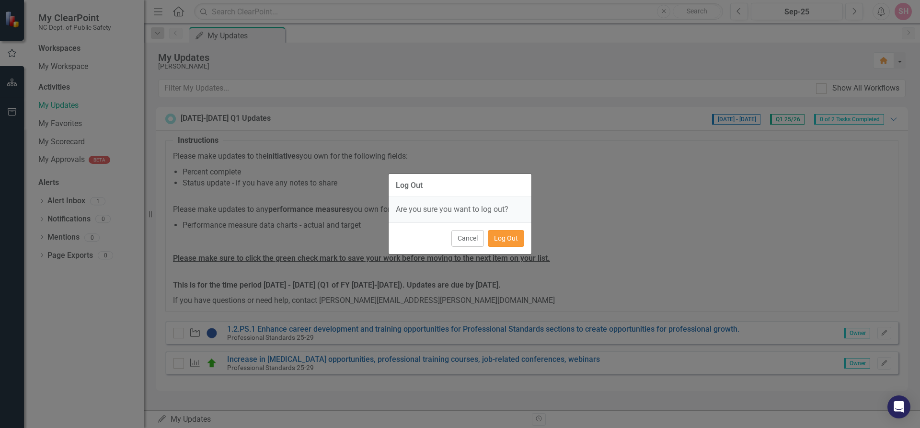
click at [508, 241] on button "Log Out" at bounding box center [506, 238] width 36 height 17
